Goal: Entertainment & Leisure: Consume media (video, audio)

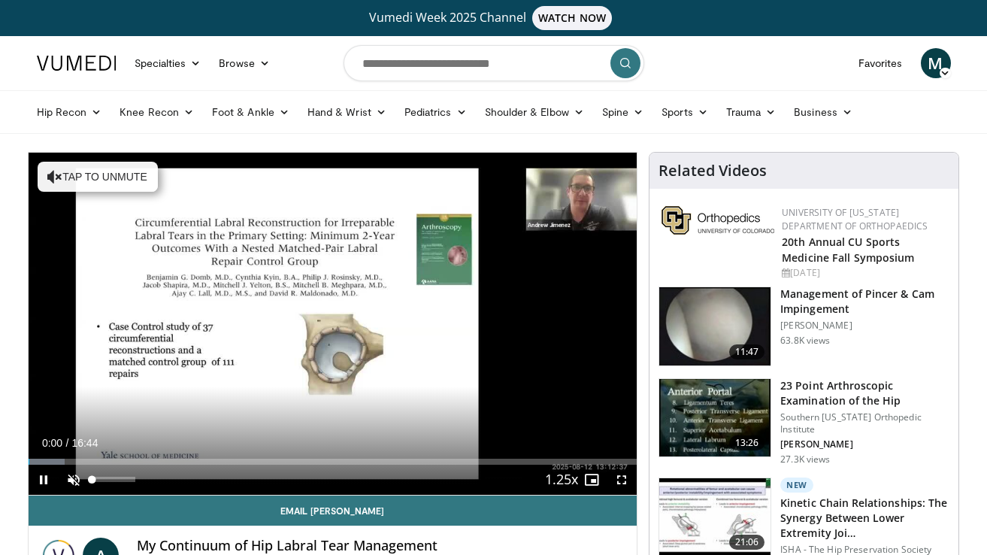
click at [78, 478] on span "Video Player" at bounding box center [74, 480] width 30 height 30
click at [622, 484] on span "Video Player" at bounding box center [622, 480] width 30 height 30
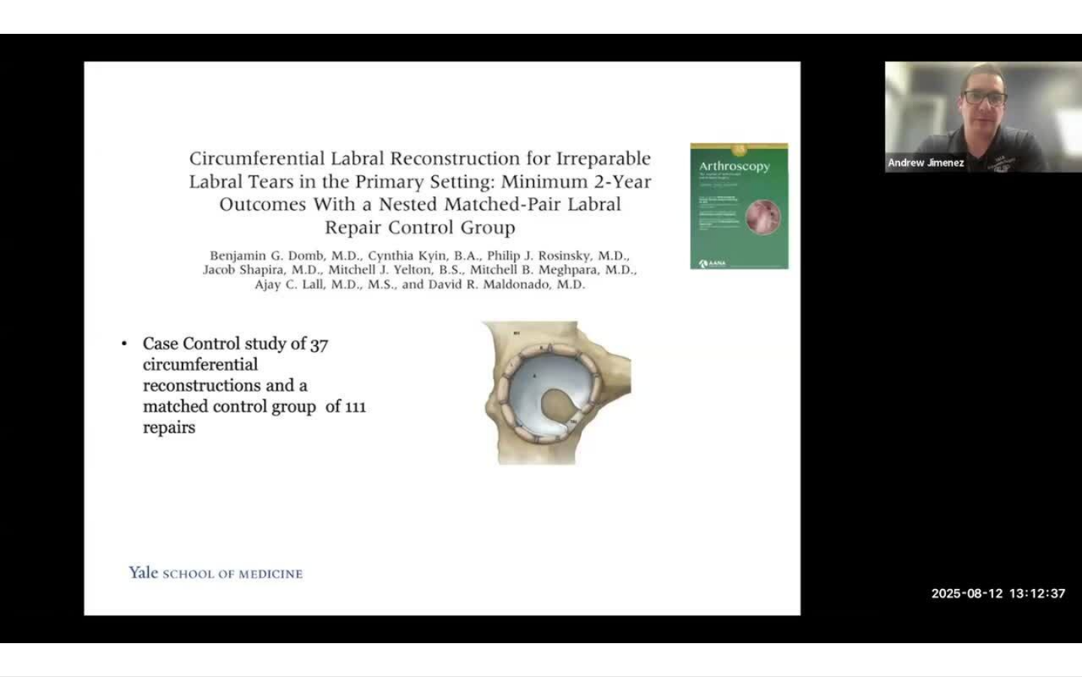
click at [507, 554] on video-js "**********" at bounding box center [541, 338] width 1082 height 677
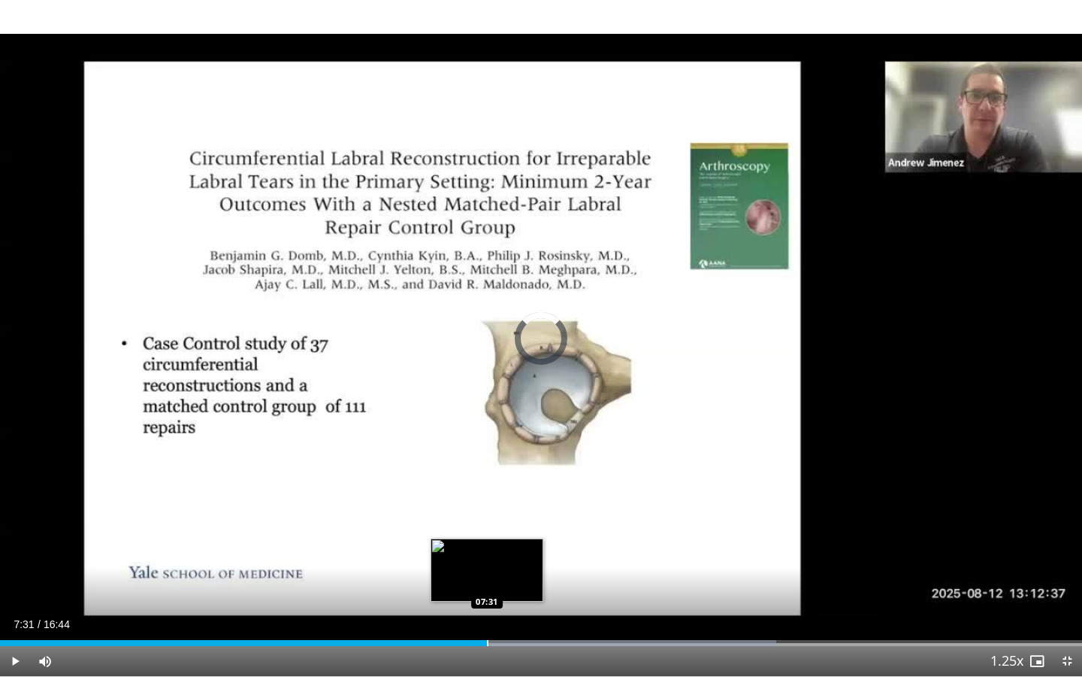
click at [487, 554] on div "Progress Bar" at bounding box center [488, 643] width 2 height 6
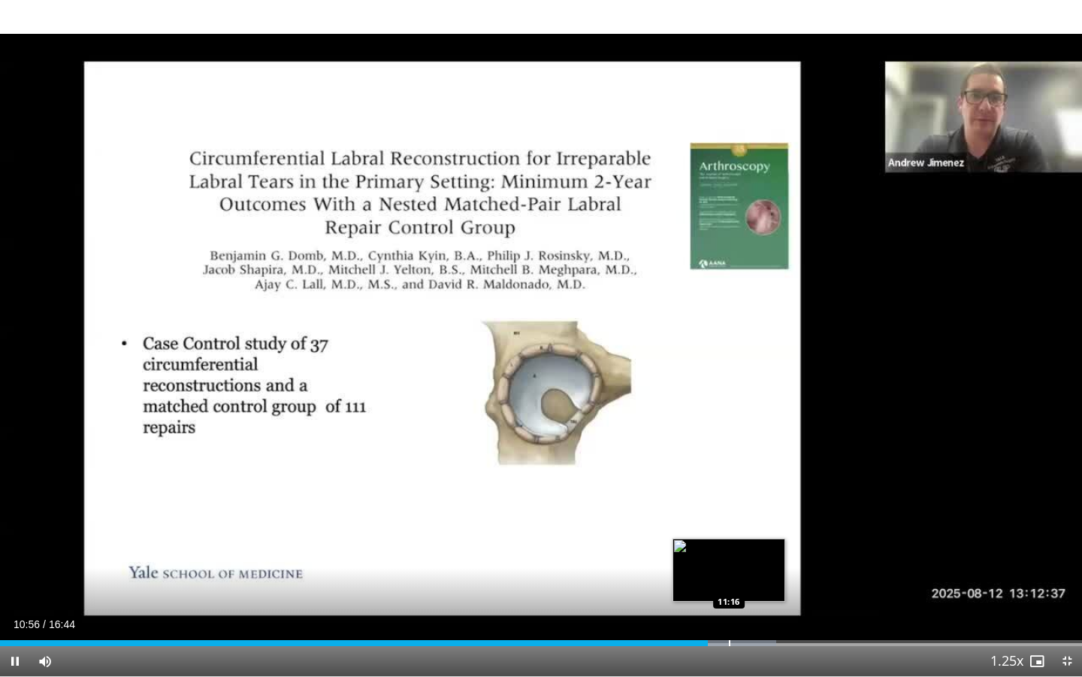
click at [729, 554] on div "Progress Bar" at bounding box center [730, 643] width 2 height 6
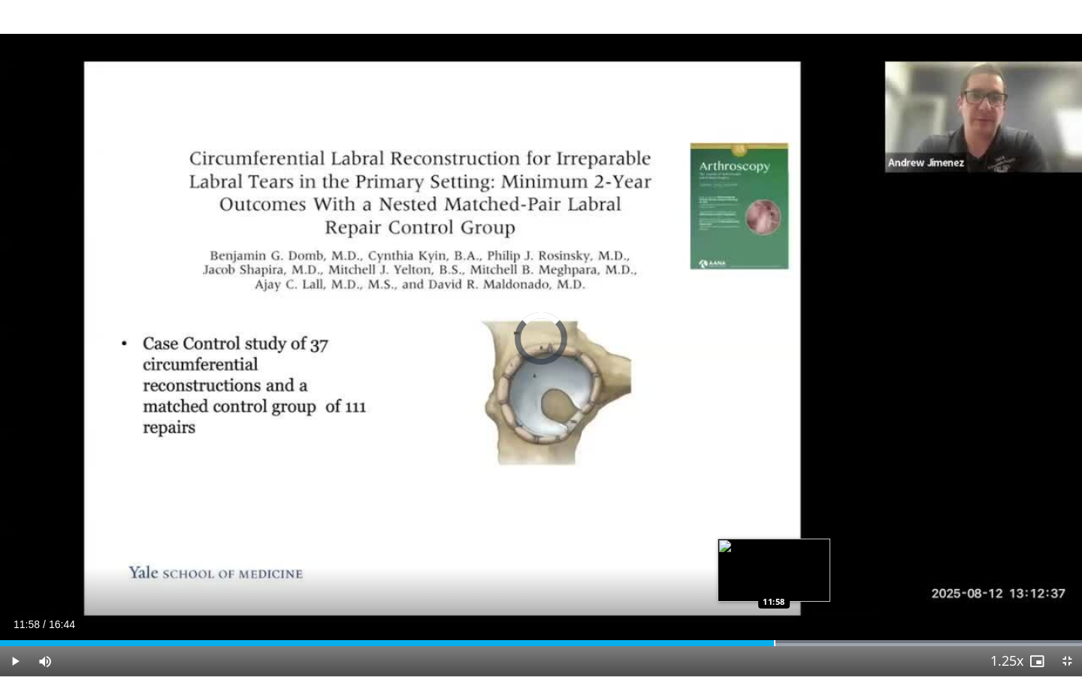
click at [774, 554] on div "Progress Bar" at bounding box center [775, 643] width 2 height 6
click at [822, 554] on div "Progress Bar" at bounding box center [823, 643] width 2 height 6
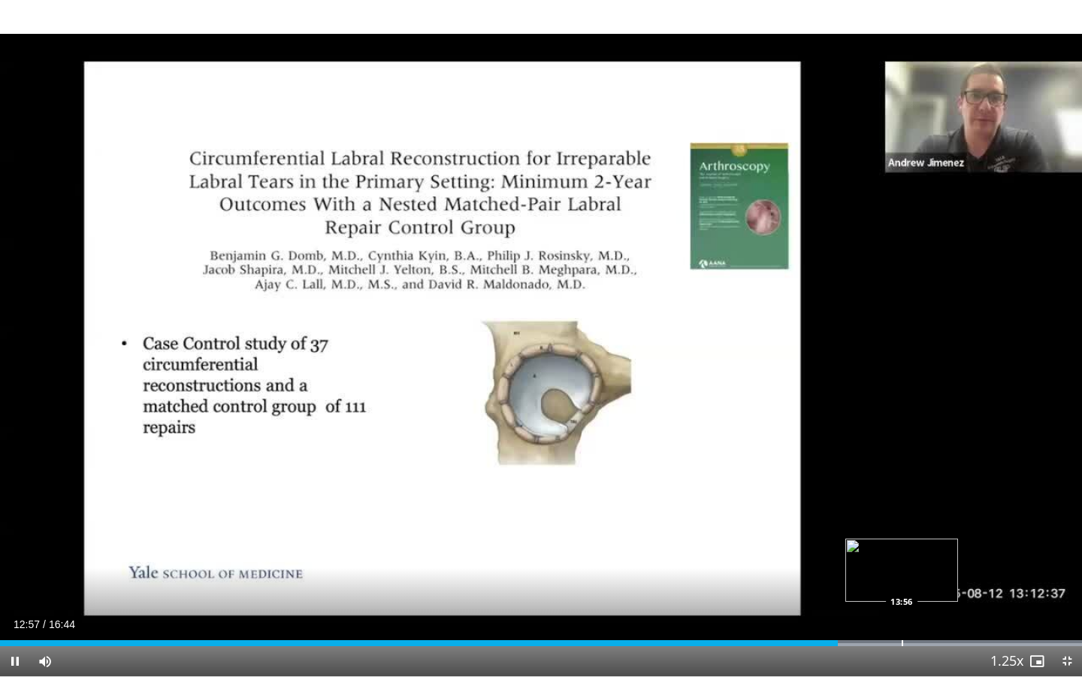
click at [901, 554] on div "Loaded : 99.99% 12:57 13:56" at bounding box center [541, 638] width 1082 height 14
click at [951, 554] on div "Progress Bar" at bounding box center [952, 643] width 2 height 6
click at [976, 554] on div "Progress Bar" at bounding box center [977, 643] width 2 height 6
click at [986, 554] on div "Loaded : 99.99% 16:32 16:25" at bounding box center [541, 638] width 1082 height 14
